Goal: Task Accomplishment & Management: Complete application form

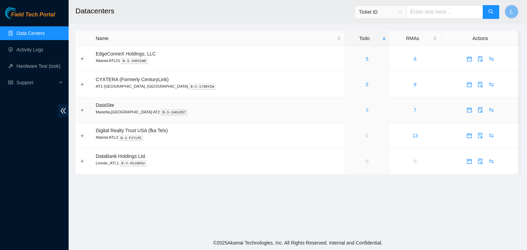
click at [366, 111] on link "3" at bounding box center [367, 109] width 3 height 5
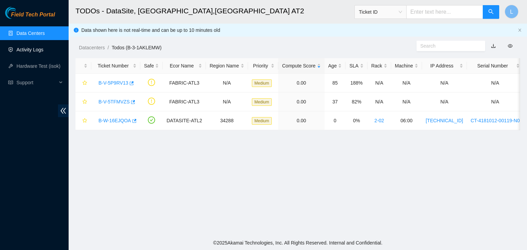
click at [29, 50] on link "Activity Logs" at bounding box center [29, 49] width 27 height 5
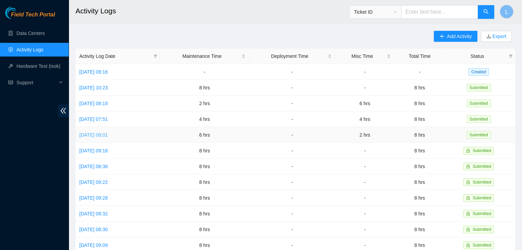
click at [108, 135] on link "Thu, 11 Sep 2025 08:01" at bounding box center [93, 134] width 28 height 5
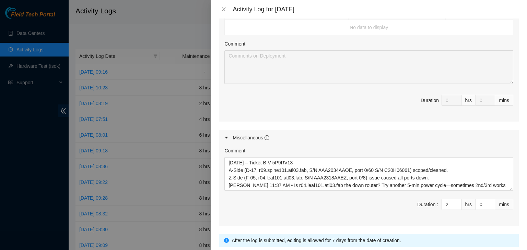
scroll to position [411, 0]
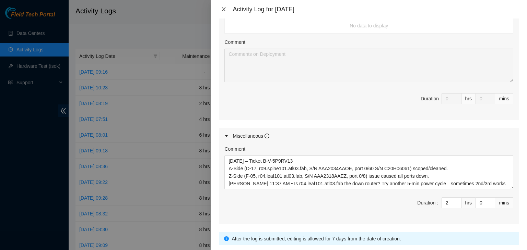
click at [224, 7] on icon "close" at bounding box center [223, 9] width 5 height 5
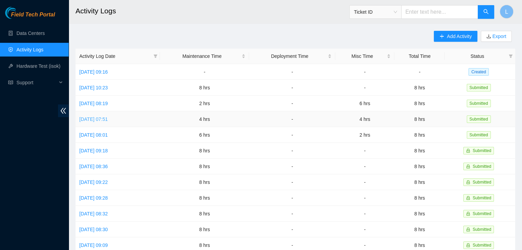
click at [108, 120] on link "Fri, 12 Sep 2025 07:51" at bounding box center [93, 119] width 28 height 5
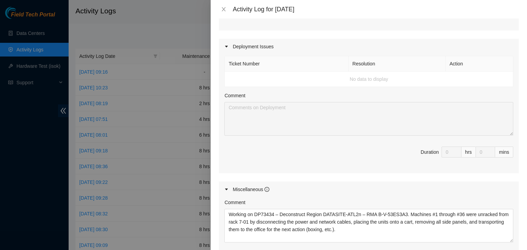
scroll to position [343, 0]
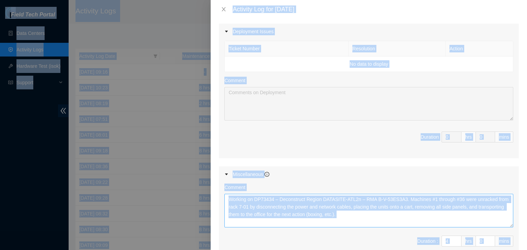
click at [347, 218] on textarea "Working on DP73434 – Deconstruct Region DATASITE-ATL2n – RMA B-V-53ES3A3. Machi…" at bounding box center [368, 211] width 289 height 34
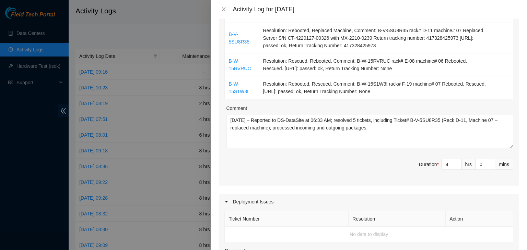
scroll to position [171, 0]
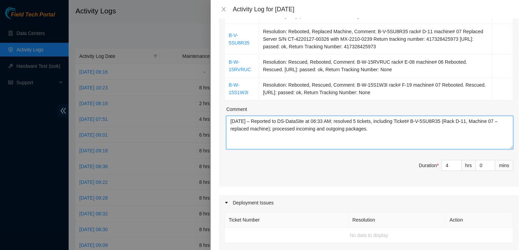
click at [369, 129] on textarea "09/12/2025 – Reported to DS-DataSite at 06:33 AM; resolved 5 tickets, including…" at bounding box center [369, 133] width 287 height 34
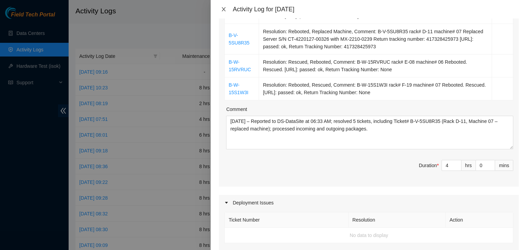
click at [222, 11] on icon "close" at bounding box center [224, 9] width 4 height 4
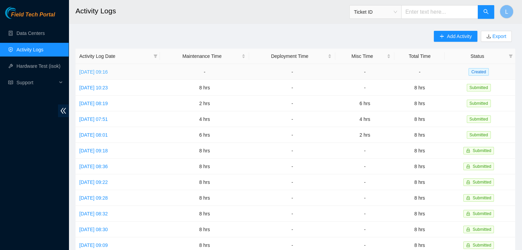
click at [108, 71] on link "Wed, 17 Sep 2025 09:16" at bounding box center [93, 71] width 28 height 5
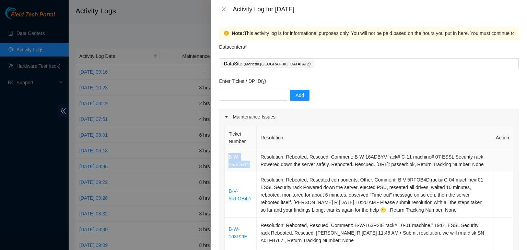
drag, startPoint x: 250, startPoint y: 171, endPoint x: 227, endPoint y: 159, distance: 25.5
click at [227, 159] on td "B-W-16ADBYV" at bounding box center [241, 160] width 32 height 23
copy link "B-W-16ADBYV"
click at [246, 98] on input "text" at bounding box center [253, 95] width 68 height 11
paste input "B-W-16ADBYV"
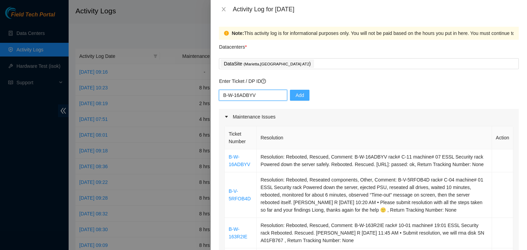
type input "B-W-16ADBYV"
click at [295, 94] on span "Add" at bounding box center [299, 96] width 9 height 8
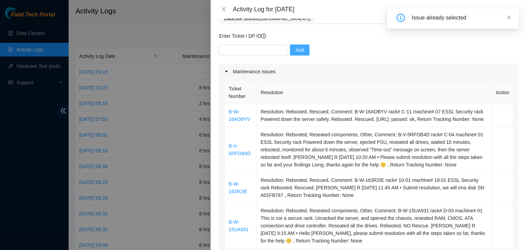
scroll to position [69, 0]
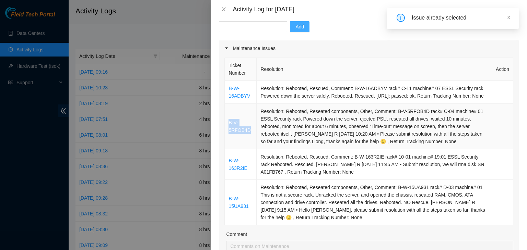
drag, startPoint x: 249, startPoint y: 140, endPoint x: 228, endPoint y: 128, distance: 24.4
click at [228, 128] on td "B-V-5RFOB4D" at bounding box center [241, 127] width 32 height 46
copy link "B-V-5RFOB4D"
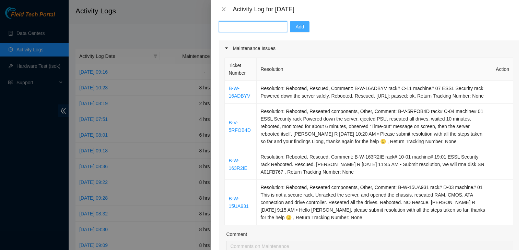
click at [256, 29] on input "text" at bounding box center [253, 26] width 68 height 11
paste input "B-V-5RFOB4D"
type input "B-V-5RFOB4D"
click at [295, 29] on span "Add" at bounding box center [299, 27] width 9 height 8
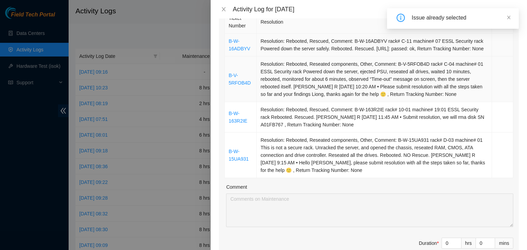
scroll to position [137, 0]
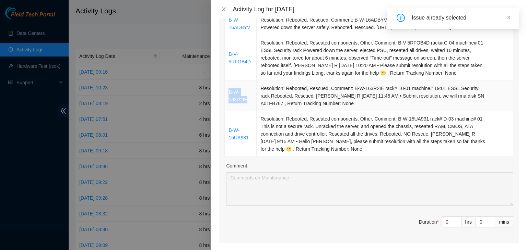
drag, startPoint x: 248, startPoint y: 109, endPoint x: 228, endPoint y: 103, distance: 20.6
click at [228, 103] on td "B-W-163R2IE" at bounding box center [241, 96] width 32 height 31
copy link "B-W-163R2IE"
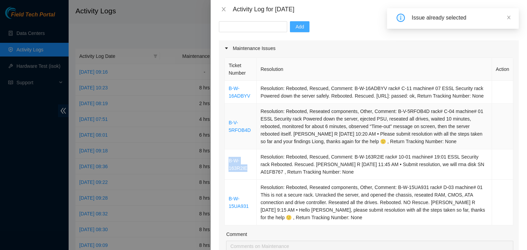
scroll to position [34, 0]
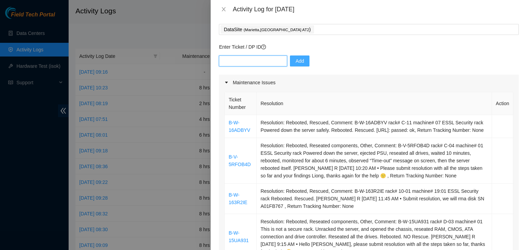
click at [253, 62] on input "text" at bounding box center [253, 61] width 68 height 11
paste input "B-W-163R2IE"
type input "B-W-163R2IE"
click at [296, 61] on span "Add" at bounding box center [299, 61] width 9 height 8
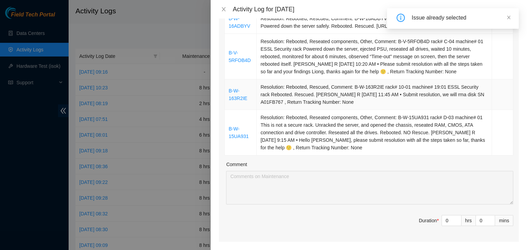
scroll to position [171, 0]
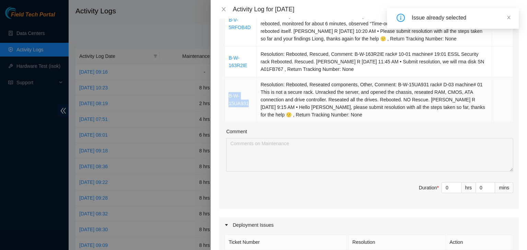
drag, startPoint x: 251, startPoint y: 112, endPoint x: 228, endPoint y: 106, distance: 23.9
click at [228, 106] on td "B-W-15UA931" at bounding box center [241, 100] width 32 height 46
copy link "B-W-15UA931"
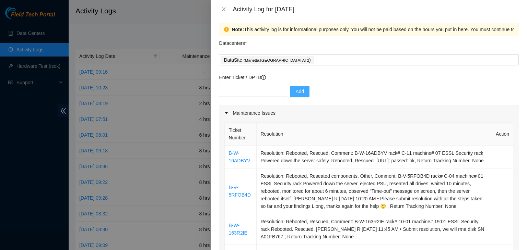
scroll to position [0, 0]
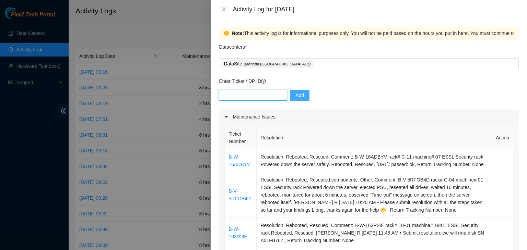
click at [262, 95] on input "text" at bounding box center [253, 95] width 68 height 11
paste input "B-W-15UA931"
type input "B-W-15UA931"
click at [299, 99] on button "Add" at bounding box center [300, 95] width 20 height 11
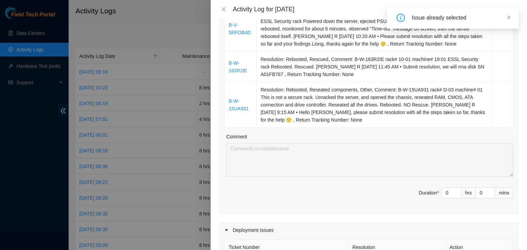
scroll to position [171, 0]
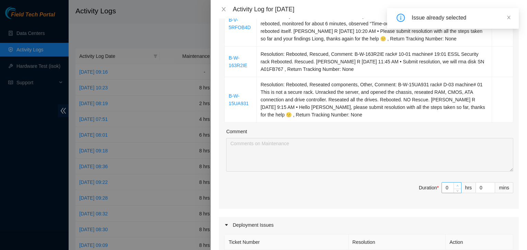
type input "1"
click at [456, 187] on icon "up" at bounding box center [457, 186] width 2 height 1
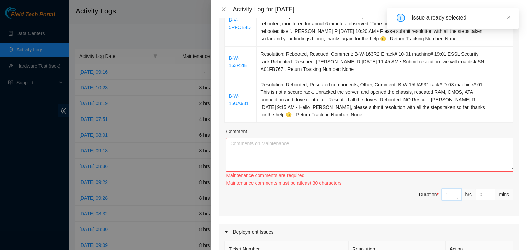
type input "2"
click at [453, 196] on span "Increase Value" at bounding box center [457, 193] width 8 height 6
type input "3"
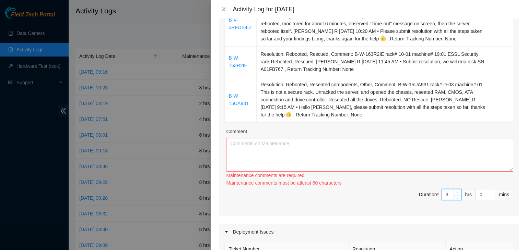
click at [455, 195] on span "up" at bounding box center [457, 193] width 4 height 4
type input "4"
click at [455, 195] on span "up" at bounding box center [457, 193] width 4 height 4
click at [371, 169] on textarea "Comment" at bounding box center [369, 155] width 287 height 34
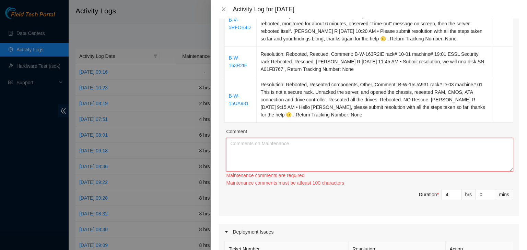
paste textarea "B-W-15UA931"
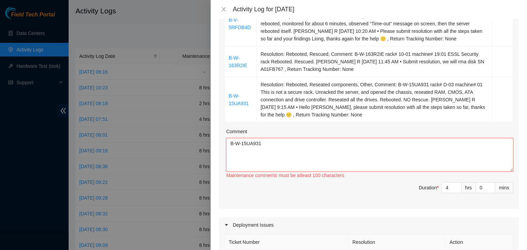
click at [273, 152] on textarea "B-W-15UA931" at bounding box center [369, 155] width 287 height 34
drag, startPoint x: 273, startPoint y: 152, endPoint x: 202, endPoint y: 143, distance: 71.2
click at [202, 143] on div "Activity Log for 17-09-2025 Note: This activity log is for informational purpos…" at bounding box center [263, 125] width 527 height 250
paste textarea "09/16/2025 – Reported to DS-DataSite at 06:24 AM; resolved 11 tickets, includin…"
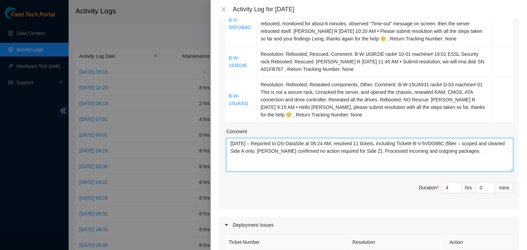
click at [240, 153] on textarea "09/16/2025 – Reported to DS-DataSite at 06:24 AM; resolved 11 tickets, includin…" at bounding box center [369, 155] width 287 height 34
click at [328, 151] on textarea "09/17/2025 – Reported to DS-DataSite at 06:24 AM; resolved 11 tickets, includin…" at bounding box center [369, 155] width 287 height 34
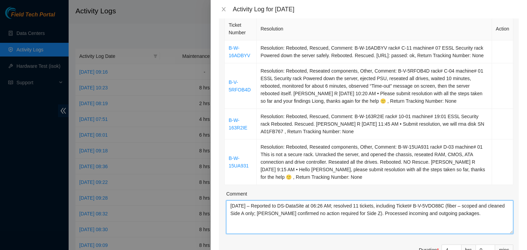
scroll to position [103, 0]
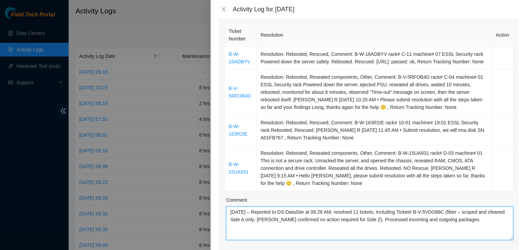
drag, startPoint x: 363, startPoint y: 219, endPoint x: 383, endPoint y: 220, distance: 19.6
click at [363, 219] on textarea "09/17/2025 – Reported to DS-DataSite at 06:26 AM; resolved 11 tickets, includin…" at bounding box center [369, 224] width 287 height 34
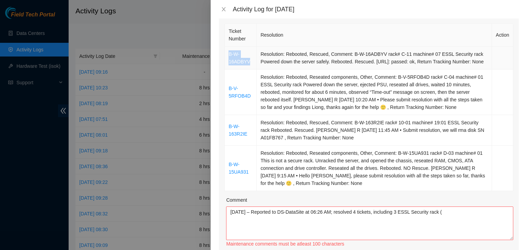
drag, startPoint x: 251, startPoint y: 67, endPoint x: 228, endPoint y: 61, distance: 23.9
click at [228, 61] on td "B-W-16ADBYV" at bounding box center [241, 58] width 32 height 23
copy link "B-W-16ADBYV"
click at [448, 219] on textarea "09/17/2025 – Reported to DS-DataSite at 06:26 AM; resolved 4 tickets, including…" at bounding box center [369, 224] width 287 height 34
paste textarea "B-W-16ADBYV"
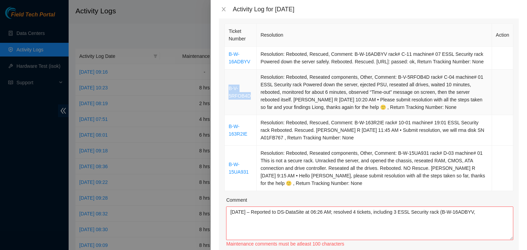
drag, startPoint x: 249, startPoint y: 103, endPoint x: 228, endPoint y: 98, distance: 21.6
click at [228, 98] on td "B-V-5RFOB4D" at bounding box center [241, 93] width 32 height 46
copy link "B-V-5RFOB4D"
click at [483, 220] on textarea "09/17/2025 – Reported to DS-DataSite at 06:26 AM; resolved 4 tickets, including…" at bounding box center [369, 224] width 287 height 34
paste textarea "B-V-5RFOB4D"
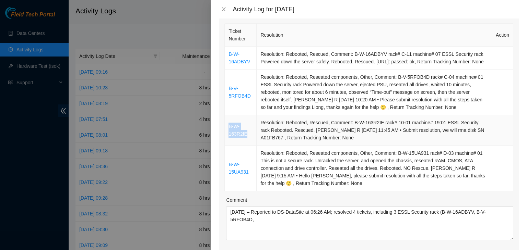
drag, startPoint x: 246, startPoint y: 142, endPoint x: 229, endPoint y: 137, distance: 17.5
click at [229, 137] on td "B-W-163R2IE" at bounding box center [241, 130] width 32 height 31
copy link "B-W-163R2IE"
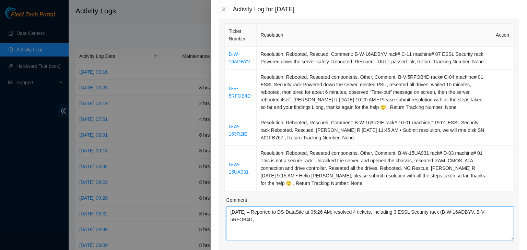
click at [272, 225] on textarea "09/17/2025 – Reported to DS-DataSite at 06:26 AM; resolved 4 tickets, including…" at bounding box center [369, 224] width 287 height 34
paste textarea "B-W-163R2IE"
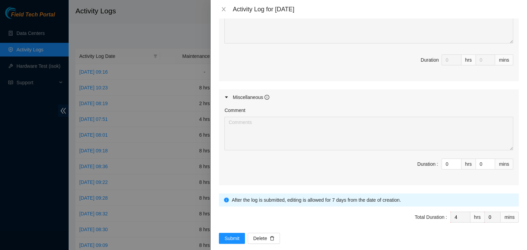
scroll to position [446, 0]
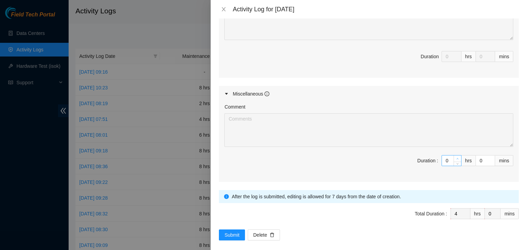
type textarea "09/17/2025 – Reported to DS-DataSite at 06:26 AM; resolved 4 tickets, including…"
type input "1"
type input "5"
click at [455, 161] on span "up" at bounding box center [457, 159] width 4 height 4
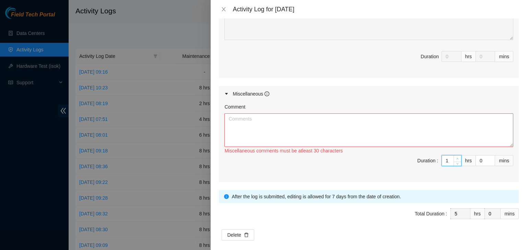
type input "2"
type input "6"
click at [455, 161] on span "up" at bounding box center [457, 159] width 4 height 4
type input "3"
type input "7"
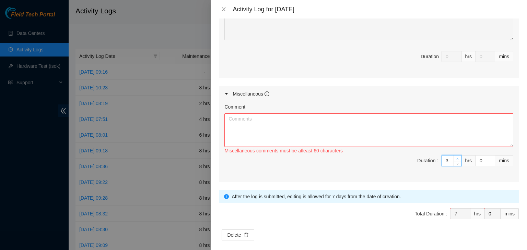
click at [455, 161] on span "up" at bounding box center [457, 159] width 4 height 4
type input "4"
type input "8"
click at [455, 161] on span "up" at bounding box center [457, 159] width 4 height 4
click at [267, 133] on textarea "Comment" at bounding box center [368, 130] width 289 height 34
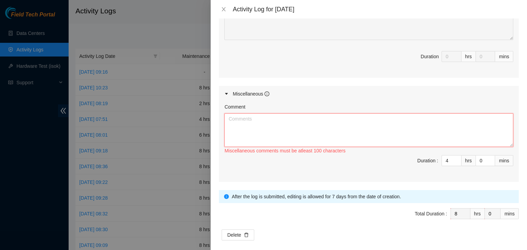
paste textarea "Working on DP73434 – Deconstruct Region DATASITE-ATL2n – RMA B-V-53ES3A3. Machi…"
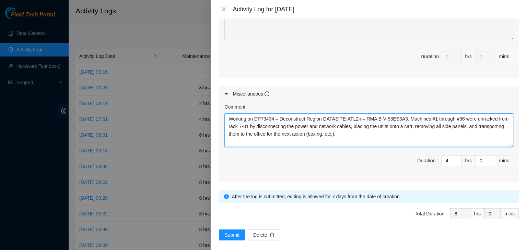
click at [403, 125] on textarea "Working on DP73434 – Deconstruct Region DATASITE-ATL2n – RMA B-V-53ES3A3. Machi…" at bounding box center [368, 130] width 289 height 34
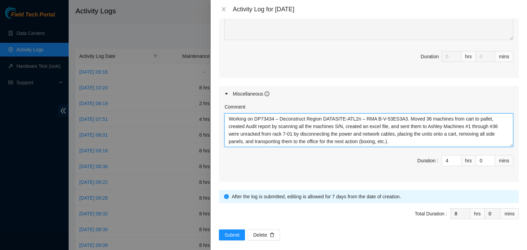
drag, startPoint x: 410, startPoint y: 134, endPoint x: 423, endPoint y: 132, distance: 13.4
click at [423, 132] on textarea "Working on DP73434 – Deconstruct Region DATASITE-ATL2n – RMA B-V-53ES3A3. Moved…" at bounding box center [368, 130] width 289 height 34
paste textarea "Irvin"
drag, startPoint x: 446, startPoint y: 147, endPoint x: 226, endPoint y: 139, distance: 220.6
click at [226, 139] on textarea "Working on DP73434 – Deconstruct Region DATASITE-ATL2n – RMA B-V-53ES3A3. Moved…" at bounding box center [368, 130] width 289 height 34
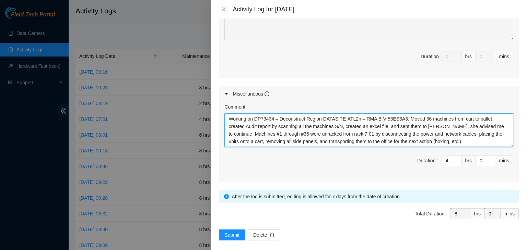
paste textarea "proceed with strapping and boxing the palle"
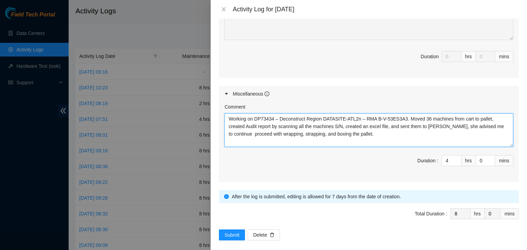
click at [503, 125] on textarea "Working on DP73434 – Deconstruct Region DATASITE-ATL2n – RMA B-V-53ES3A3. Moved…" at bounding box center [368, 130] width 289 height 34
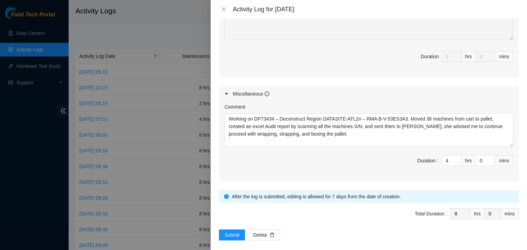
click at [412, 13] on div "Activity Log for 17-09-2025" at bounding box center [375, 9] width 286 height 8
click at [339, 144] on textarea "Working on DP73434 – Deconstruct Region DATASITE-ATL2n – RMA B-V-53ES3A3. Moved…" at bounding box center [368, 130] width 289 height 34
paste textarea "09/17/2025 – Reported to DS-DataSite at [insert start time]; worked on DP73434 …"
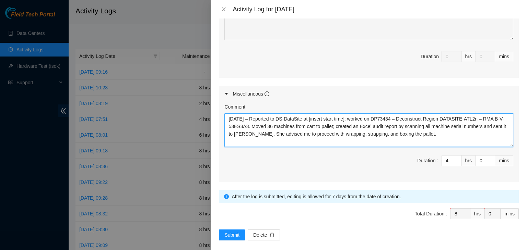
click at [266, 140] on textarea "09/17/2025 – Reported to DS-DataSite at [insert start time]; worked on DP73434 …" at bounding box center [368, 130] width 289 height 34
paste textarea "proceeded with wrapping, strapping, and boxing the pallet as"
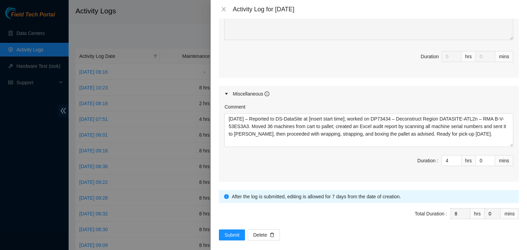
click at [519, 127] on div "Note: This activity log is for informational purposes only. You will not be pai…" at bounding box center [369, 135] width 316 height 232
click at [433, 140] on textarea "09/17/2025 – Reported to DS-DataSite at [insert start time]; worked on DP73434 …" at bounding box center [368, 130] width 289 height 34
paste textarea "The pallet is r"
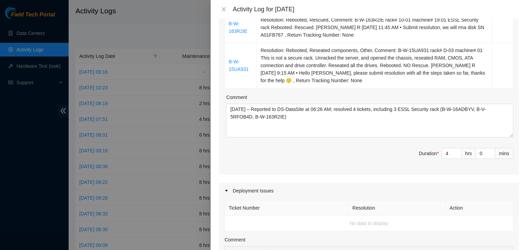
scroll to position [240, 0]
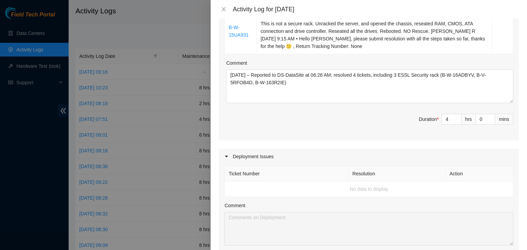
type textarea "09/17/2025 – Reported to DS-DataSite at [insert start time]; worked on DP73434 …"
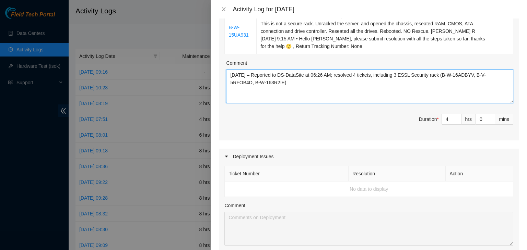
click at [296, 92] on textarea "09/17/2025 – Reported to DS-DataSite at 06:26 AM; resolved 4 tickets, including…" at bounding box center [369, 87] width 287 height 34
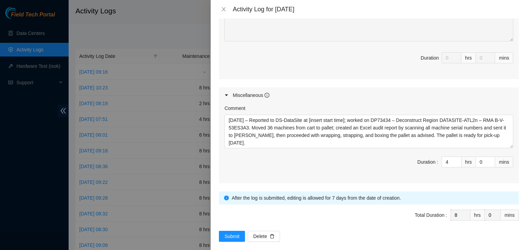
scroll to position [458, 0]
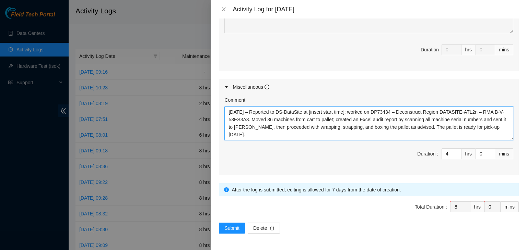
click at [310, 132] on textarea "09/17/2025 – Reported to DS-DataSite at [insert start time]; worked on DP73434 …" at bounding box center [368, 124] width 289 height 34
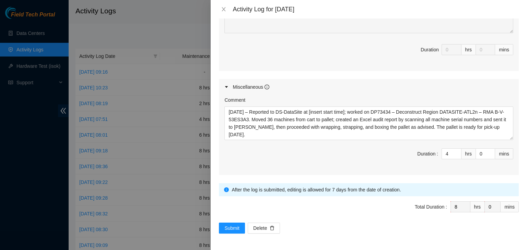
click at [338, 164] on span "Duration : 4 hrs 0 mins" at bounding box center [368, 157] width 289 height 19
click at [233, 231] on span "Submit" at bounding box center [231, 229] width 15 height 8
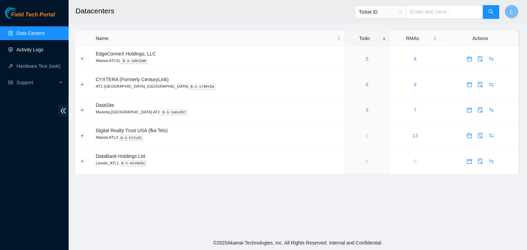
click at [38, 48] on link "Activity Logs" at bounding box center [29, 49] width 27 height 5
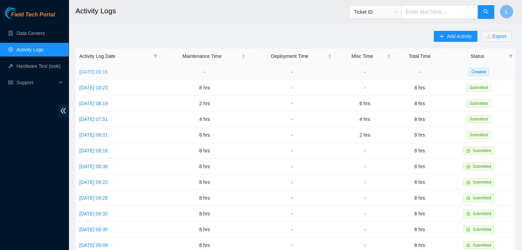
click at [108, 70] on link "Wed, 17 Sep 2025 09:16" at bounding box center [93, 71] width 28 height 5
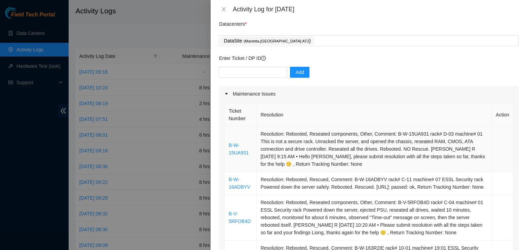
scroll to position [69, 0]
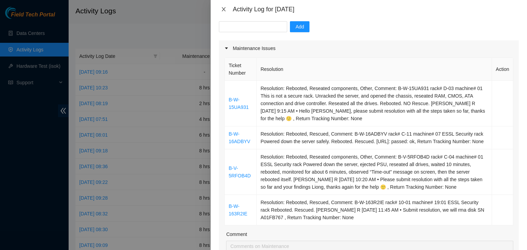
click at [222, 9] on icon "close" at bounding box center [223, 9] width 5 height 5
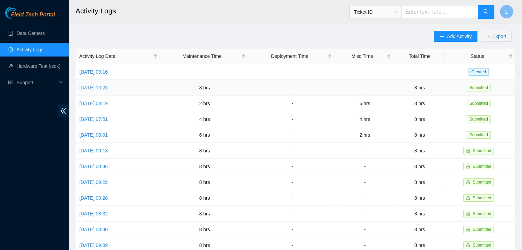
click at [108, 90] on link "Tue, 16 Sep 2025 10:23" at bounding box center [93, 87] width 28 height 5
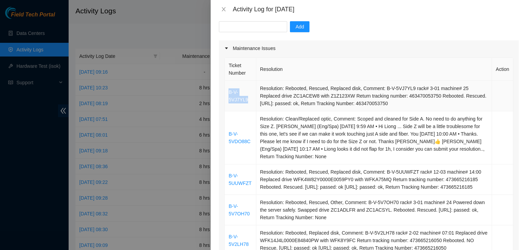
drag, startPoint x: 247, startPoint y: 100, endPoint x: 228, endPoint y: 95, distance: 19.5
click at [228, 95] on td "B-V-5VJ7YL9" at bounding box center [240, 96] width 31 height 31
copy link "B-V-5VJ7YL9"
click at [250, 24] on input "text" at bounding box center [253, 26] width 68 height 11
paste input "B-V-5VJ7YL9"
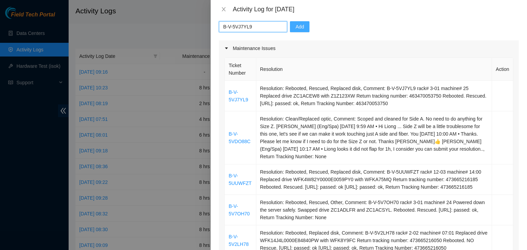
type input "B-V-5VJ7YL9"
click at [296, 31] on button "Add" at bounding box center [300, 26] width 20 height 11
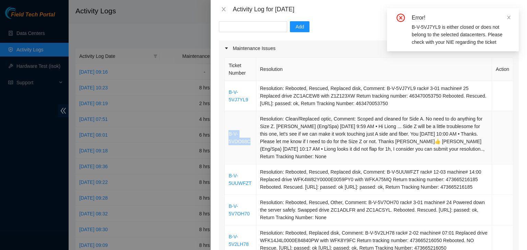
drag, startPoint x: 252, startPoint y: 143, endPoint x: 228, endPoint y: 135, distance: 25.5
click at [228, 135] on td "B-V-5VDO88C" at bounding box center [240, 137] width 31 height 53
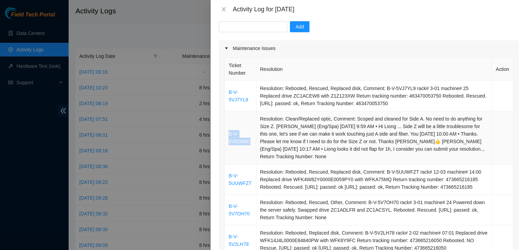
copy link "B-V-5VDO88C"
click at [240, 28] on input "text" at bounding box center [253, 26] width 68 height 11
paste input "B-V-5VDO88C"
type input "B-V-5VDO88C"
click at [298, 28] on span "Add" at bounding box center [299, 27] width 9 height 8
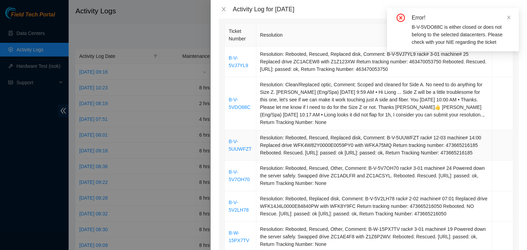
scroll to position [137, 0]
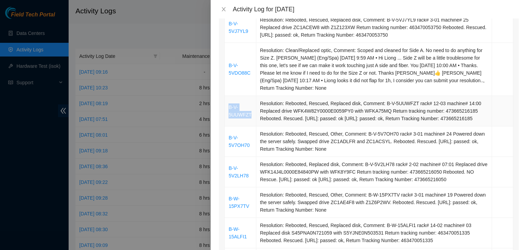
drag, startPoint x: 253, startPoint y: 119, endPoint x: 226, endPoint y: 112, distance: 27.7
click at [226, 112] on td "B-V-5UUWFZT" at bounding box center [240, 111] width 31 height 31
copy link "B-V-5UUWFZT"
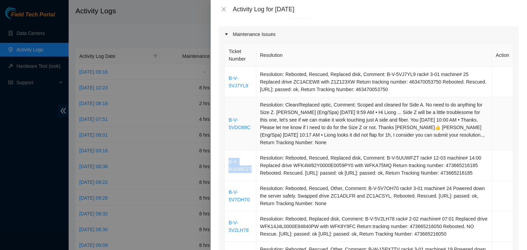
scroll to position [0, 0]
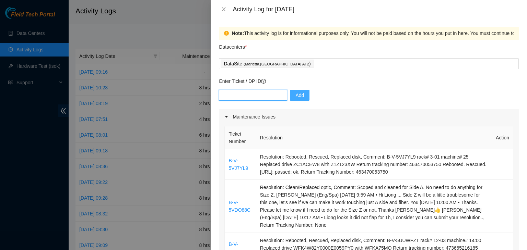
click at [258, 96] on input "text" at bounding box center [253, 95] width 68 height 11
paste input "B-V-5UUWFZT"
type input "B-V-5UUWFZT"
click at [290, 94] on button "Add" at bounding box center [300, 95] width 20 height 11
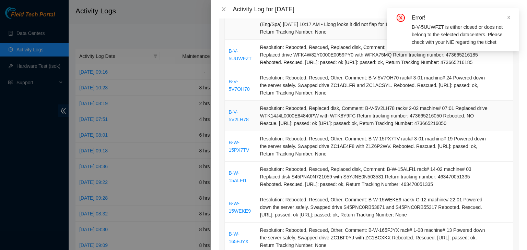
scroll to position [206, 0]
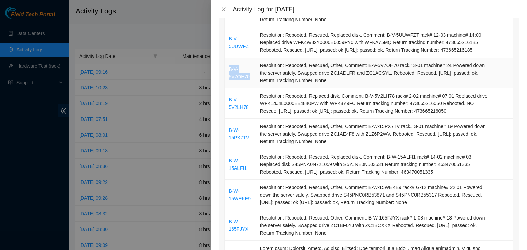
drag, startPoint x: 251, startPoint y: 86, endPoint x: 229, endPoint y: 78, distance: 23.6
click at [229, 78] on td "B-V-5V7OH70" at bounding box center [240, 73] width 31 height 31
copy link "B-V-5V7OH70"
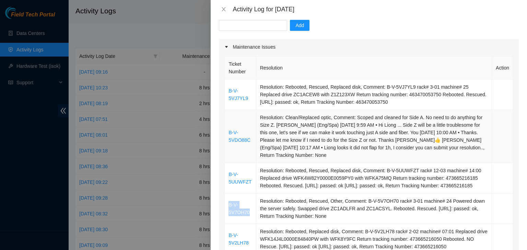
scroll to position [69, 0]
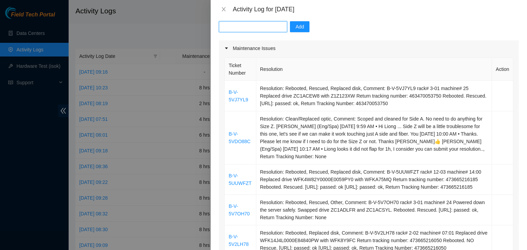
click at [252, 26] on input "text" at bounding box center [253, 26] width 68 height 11
paste input "B-V-5V7OH70"
type input "B-V-5V7OH70"
click at [295, 26] on span "Add" at bounding box center [299, 27] width 9 height 8
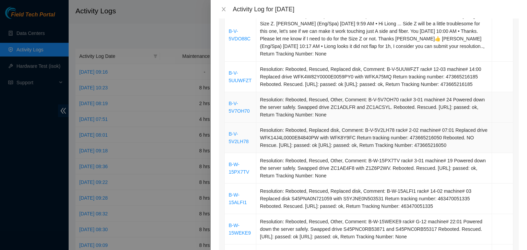
scroll to position [206, 0]
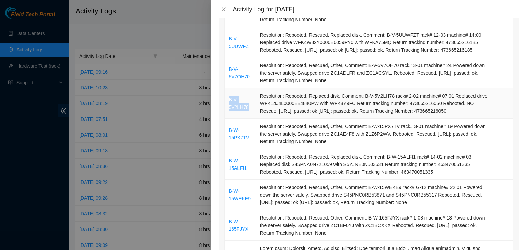
drag, startPoint x: 251, startPoint y: 116, endPoint x: 227, endPoint y: 110, distance: 24.2
click at [227, 110] on td "B-V-5V2LH78" at bounding box center [240, 103] width 31 height 31
copy link "B-V-5V2LH78"
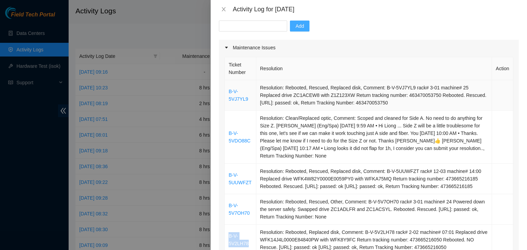
scroll to position [69, 0]
click at [258, 26] on input "text" at bounding box center [253, 26] width 68 height 11
paste input "B-V-5V2LH78"
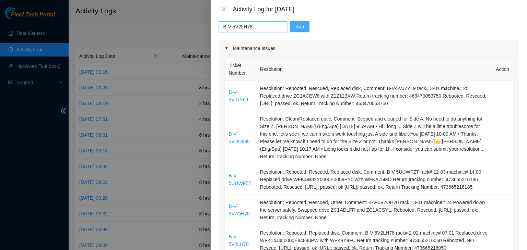
type input "B-V-5V2LH78"
click at [295, 28] on span "Add" at bounding box center [299, 27] width 9 height 8
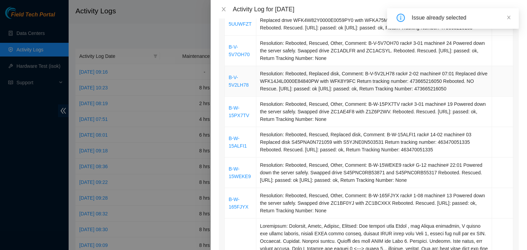
scroll to position [240, 0]
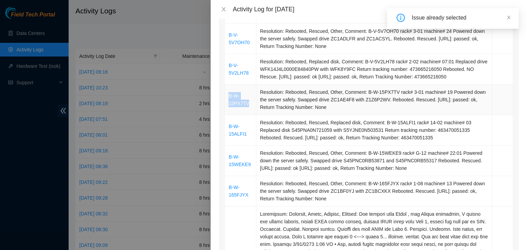
drag, startPoint x: 250, startPoint y: 112, endPoint x: 229, endPoint y: 105, distance: 22.4
click at [229, 105] on td "B-W-15PX7TV" at bounding box center [240, 100] width 31 height 31
copy link "B-W-15PX7TV"
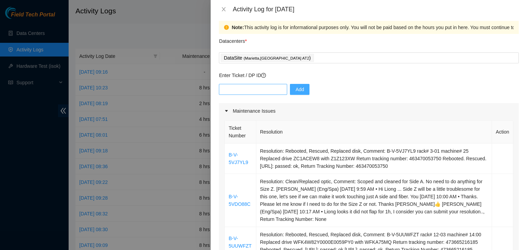
scroll to position [0, 0]
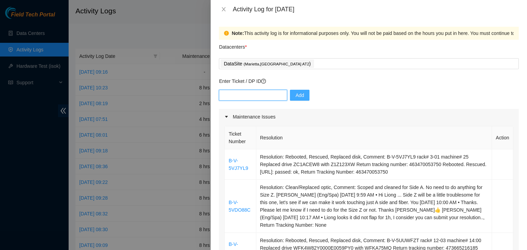
click at [238, 96] on input "text" at bounding box center [253, 95] width 68 height 11
paste input "B-W-15PX7TV"
type input "B-W-15PX7TV"
click at [294, 100] on button "Add" at bounding box center [300, 95] width 20 height 11
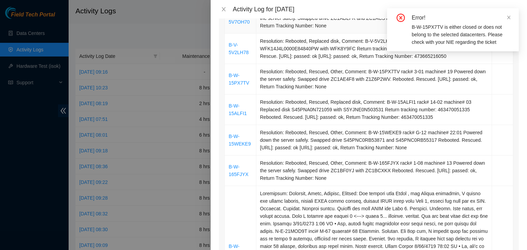
scroll to position [274, 0]
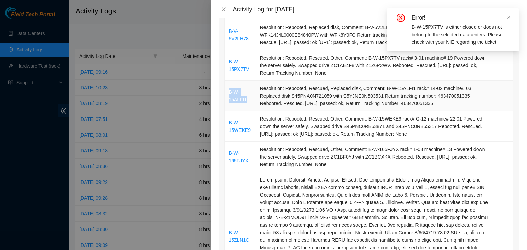
drag, startPoint x: 248, startPoint y: 108, endPoint x: 229, endPoint y: 102, distance: 20.2
click at [229, 102] on td "B-W-15ALFI1" at bounding box center [240, 96] width 31 height 31
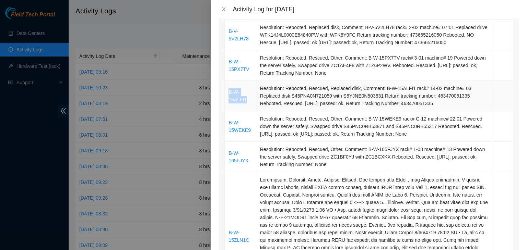
copy link "B-W-15ALFI1"
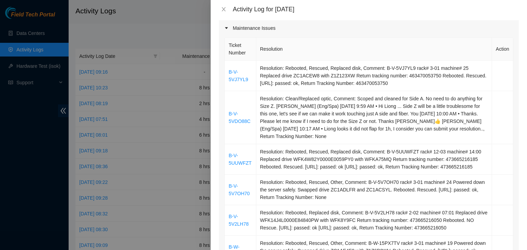
scroll to position [34, 0]
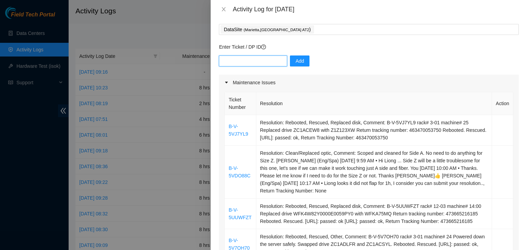
click at [258, 59] on input "text" at bounding box center [253, 61] width 68 height 11
paste input "B-W-15ALFI1"
type input "B-W-15ALFI1"
click at [298, 63] on button "Add" at bounding box center [300, 61] width 20 height 11
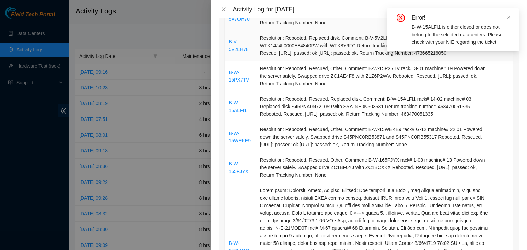
scroll to position [274, 0]
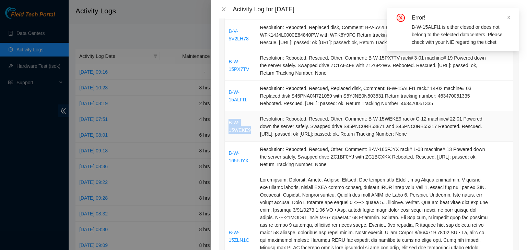
drag, startPoint x: 251, startPoint y: 137, endPoint x: 228, endPoint y: 132, distance: 24.3
click at [228, 132] on td "B-W-15WEKE9" at bounding box center [240, 126] width 31 height 31
copy link "B-W-15WEKE9"
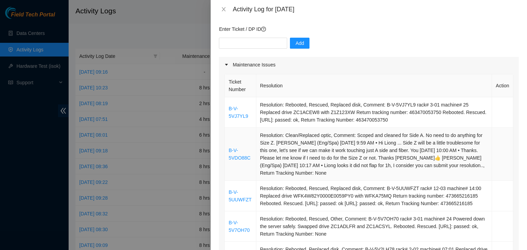
scroll to position [0, 0]
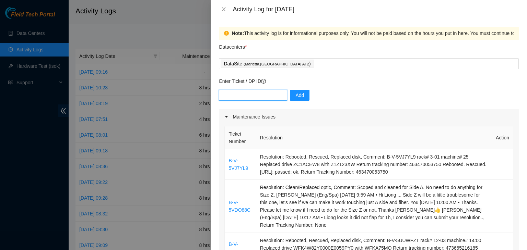
click at [246, 96] on input "text" at bounding box center [253, 95] width 68 height 11
paste input "B-W-15WEKE9"
type input "B-W-15WEKE9"
click at [295, 98] on span "Add" at bounding box center [299, 96] width 9 height 8
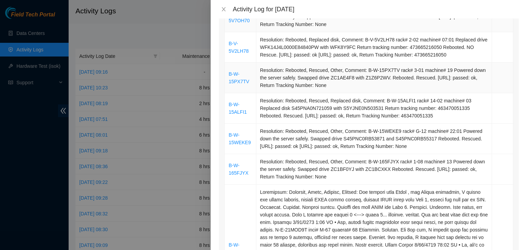
scroll to position [274, 0]
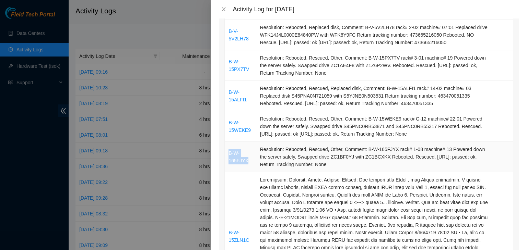
drag, startPoint x: 247, startPoint y: 170, endPoint x: 229, endPoint y: 161, distance: 20.1
click at [229, 161] on td "B-W-165FJYX" at bounding box center [240, 157] width 31 height 31
copy link "B-W-165FJYX"
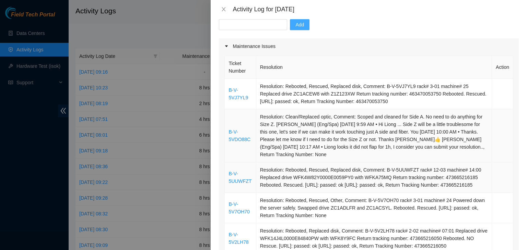
scroll to position [69, 0]
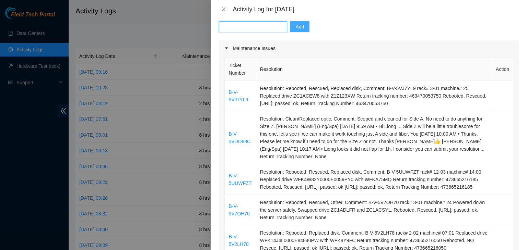
click at [245, 26] on input "text" at bounding box center [253, 26] width 68 height 11
paste input "B-W-165FJYX"
type input "B-W-165FJYX"
click at [297, 29] on span "Add" at bounding box center [299, 27] width 9 height 8
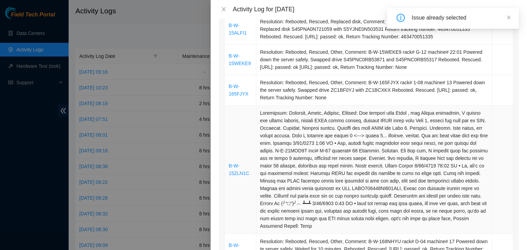
scroll to position [343, 0]
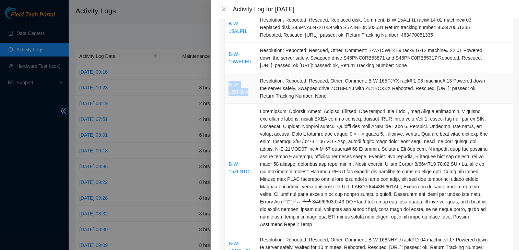
drag, startPoint x: 252, startPoint y: 99, endPoint x: 228, endPoint y: 95, distance: 24.7
click at [228, 95] on td "B-W-165FJYX" at bounding box center [240, 88] width 31 height 31
copy link "B-W-165FJYX"
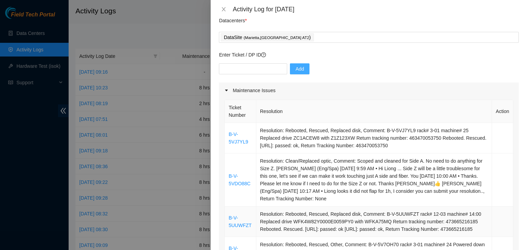
scroll to position [0, 0]
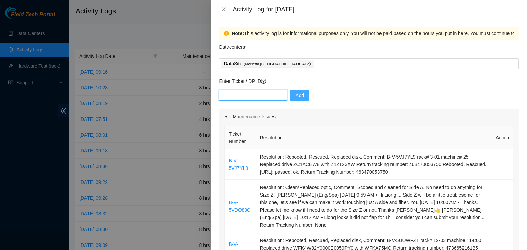
click at [251, 93] on input "text" at bounding box center [253, 95] width 68 height 11
paste input "B-W-165FJYX"
type input "B-W-165FJYX"
click at [295, 98] on span "Add" at bounding box center [299, 96] width 9 height 8
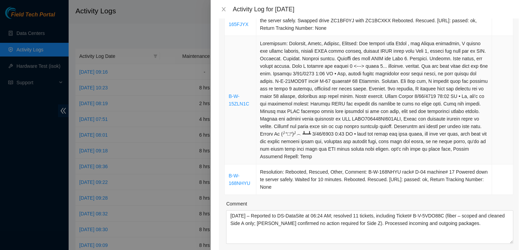
scroll to position [411, 0]
drag, startPoint x: 251, startPoint y: 110, endPoint x: 229, endPoint y: 105, distance: 22.9
click at [229, 105] on td "B-W-15ZLN1C" at bounding box center [240, 99] width 31 height 129
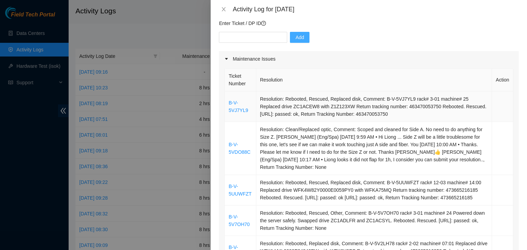
scroll to position [0, 0]
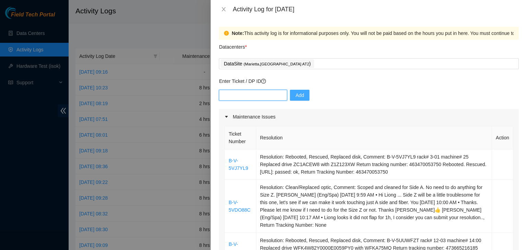
click at [238, 95] on input "text" at bounding box center [253, 95] width 68 height 11
paste input "B-W-15ZLN1C"
type input "B-W-15ZLN1C"
click at [290, 97] on button "Add" at bounding box center [300, 95] width 20 height 11
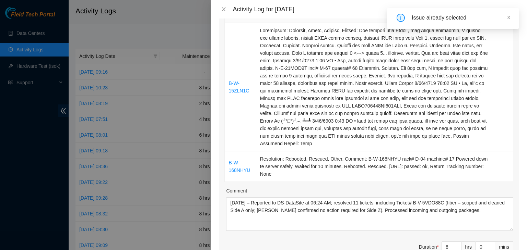
scroll to position [446, 0]
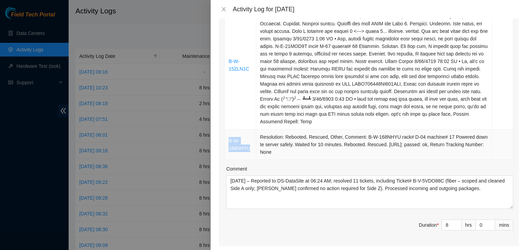
drag, startPoint x: 253, startPoint y: 156, endPoint x: 229, endPoint y: 149, distance: 25.3
click at [229, 149] on td "B-W-168NHYU" at bounding box center [240, 145] width 31 height 31
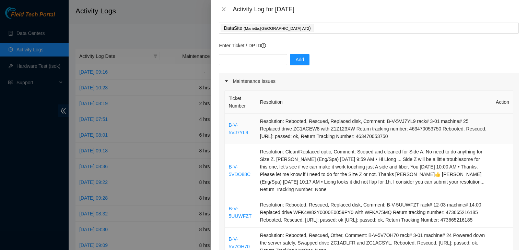
scroll to position [0, 0]
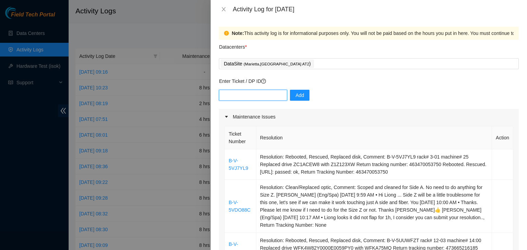
click at [244, 96] on input "text" at bounding box center [253, 95] width 68 height 11
paste input "B-W-168NHYU"
type input "B-W-168NHYU"
click at [297, 95] on span "Add" at bounding box center [299, 96] width 9 height 8
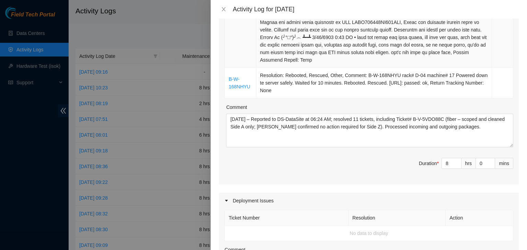
scroll to position [514, 0]
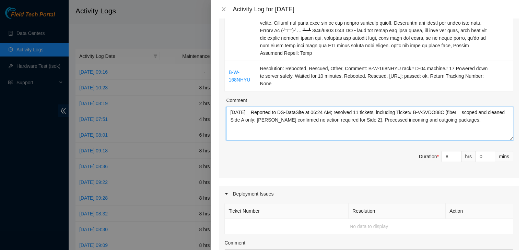
click at [340, 131] on textarea "09/16/2025 – Reported to DS-DataSite at 06:24 AM; resolved 11 tickets, includin…" at bounding box center [369, 124] width 287 height 34
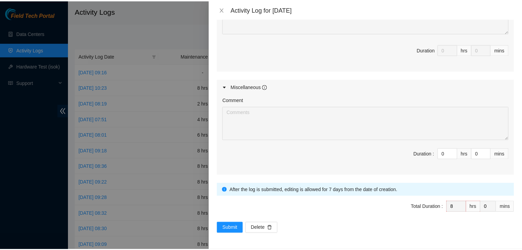
scroll to position [769, 0]
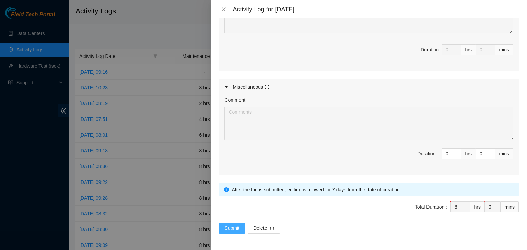
click at [228, 232] on span "Submit" at bounding box center [231, 229] width 15 height 8
